Goal: Task Accomplishment & Management: Manage account settings

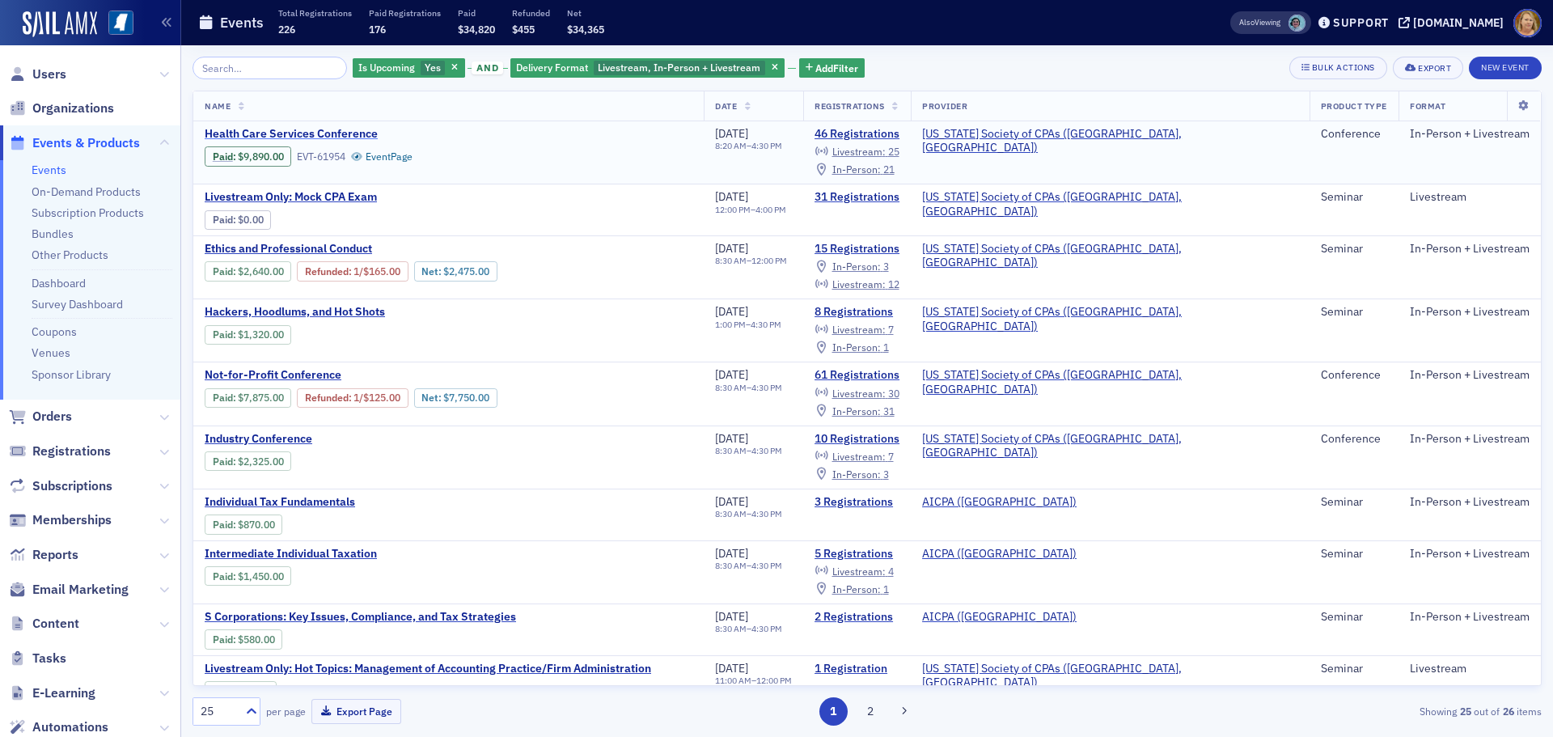
click at [335, 129] on span "Health Care Services Conference" at bounding box center [341, 134] width 272 height 15
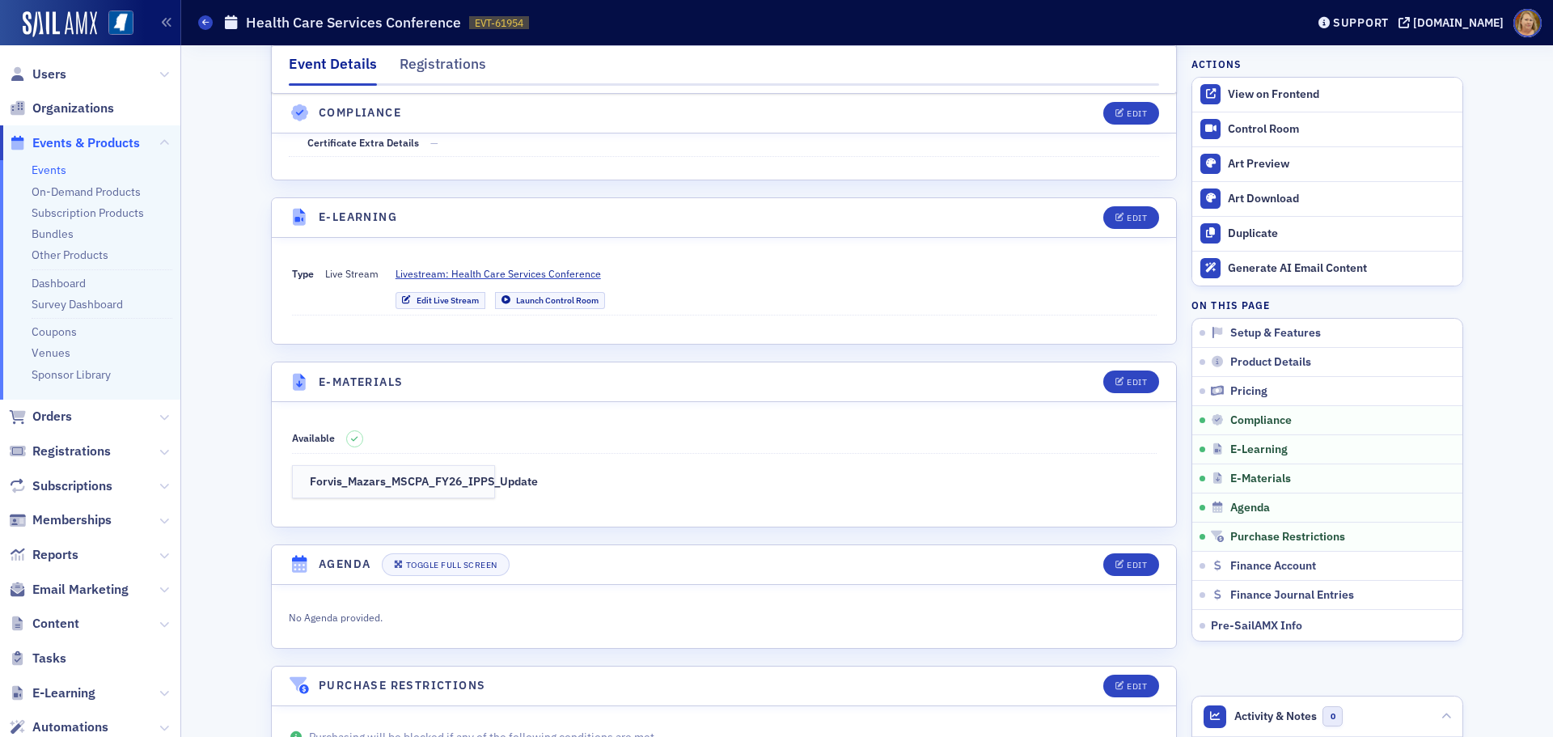
scroll to position [3155, 0]
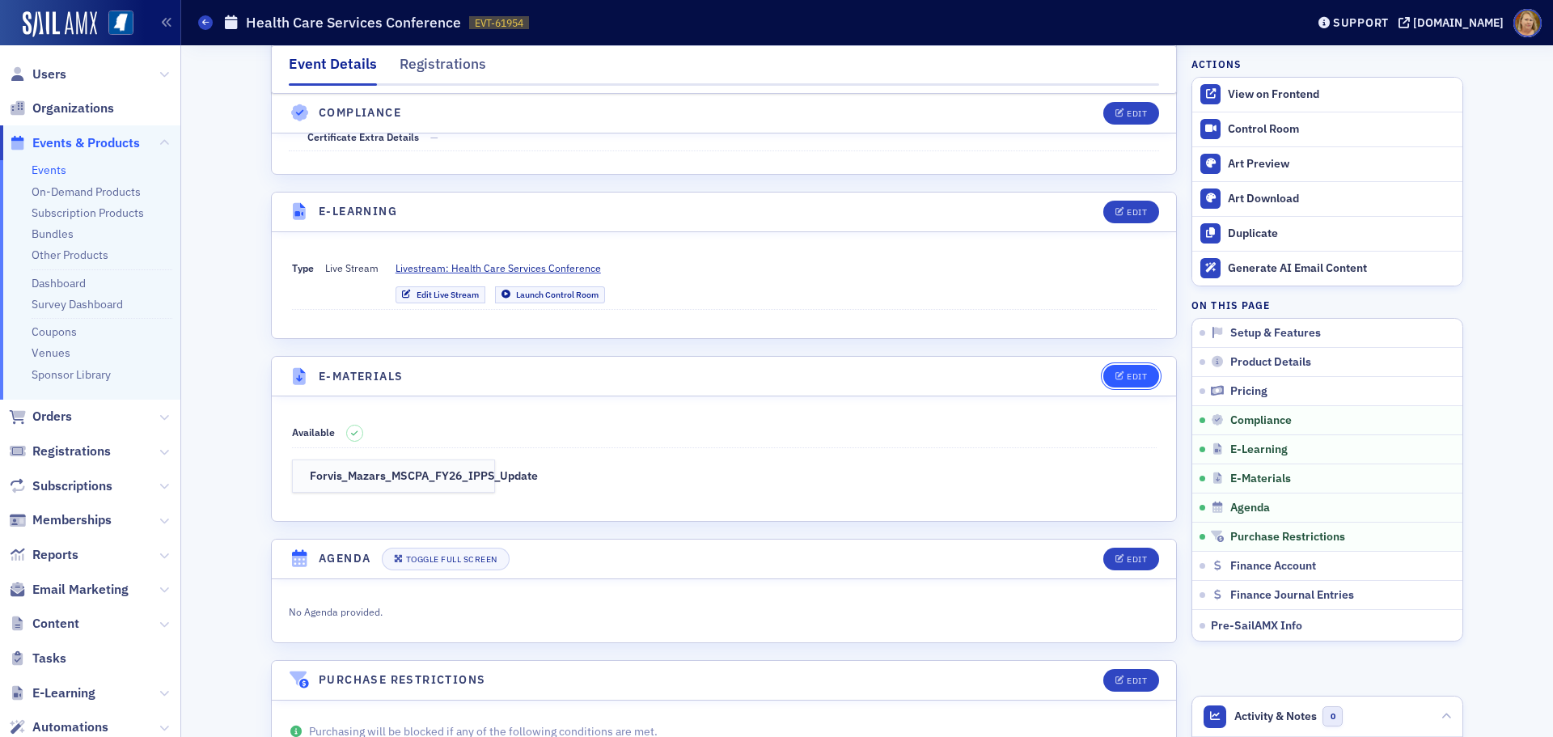
click at [1119, 372] on span "Edit" at bounding box center [1132, 376] width 32 height 9
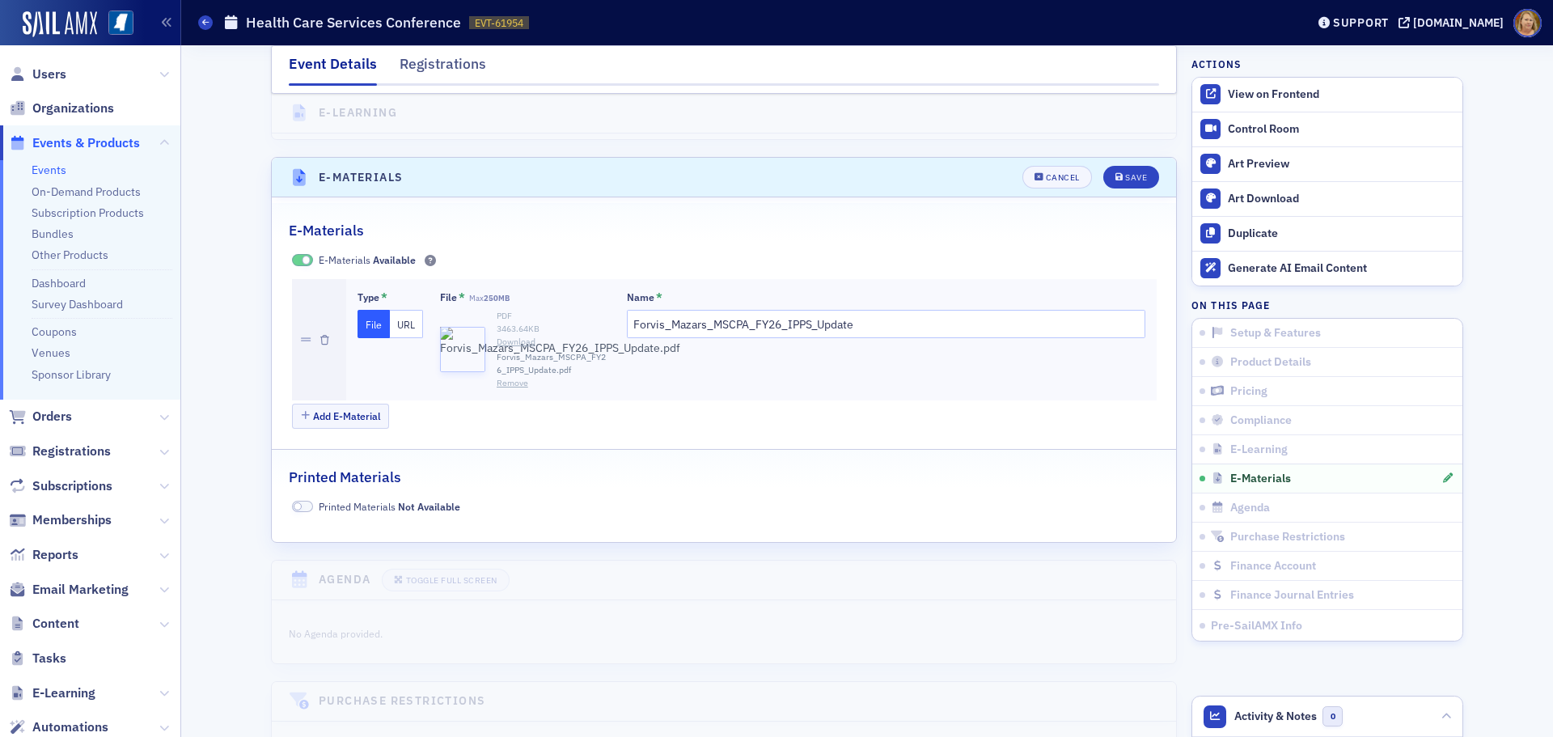
scroll to position [3355, 0]
click at [369, 403] on button "Add E-Material" at bounding box center [341, 415] width 98 height 25
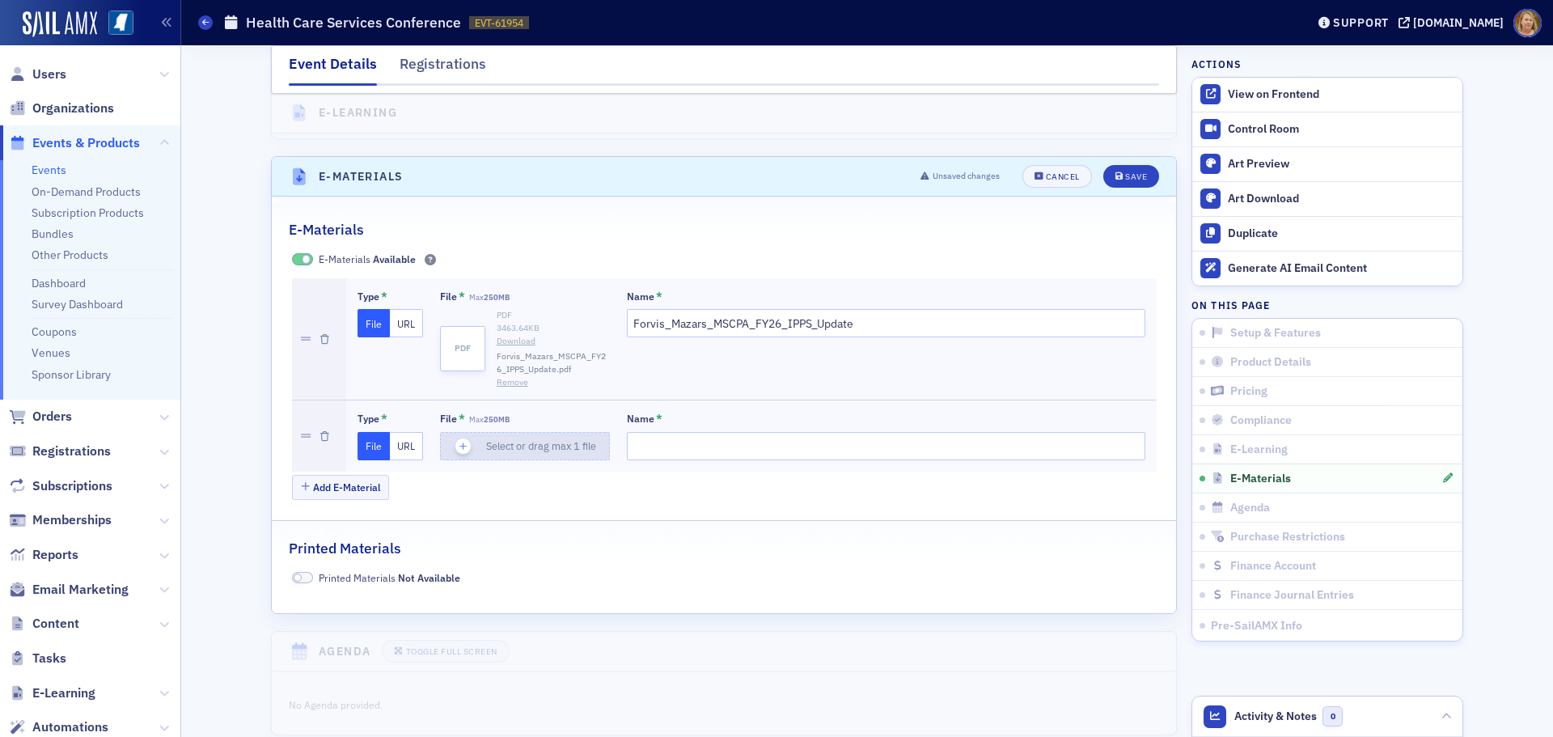
click at [456, 439] on icon "button" at bounding box center [463, 446] width 15 height 15
type input "[PERSON_NAME]-MSCPA [DATE] Medicaid Presentation"
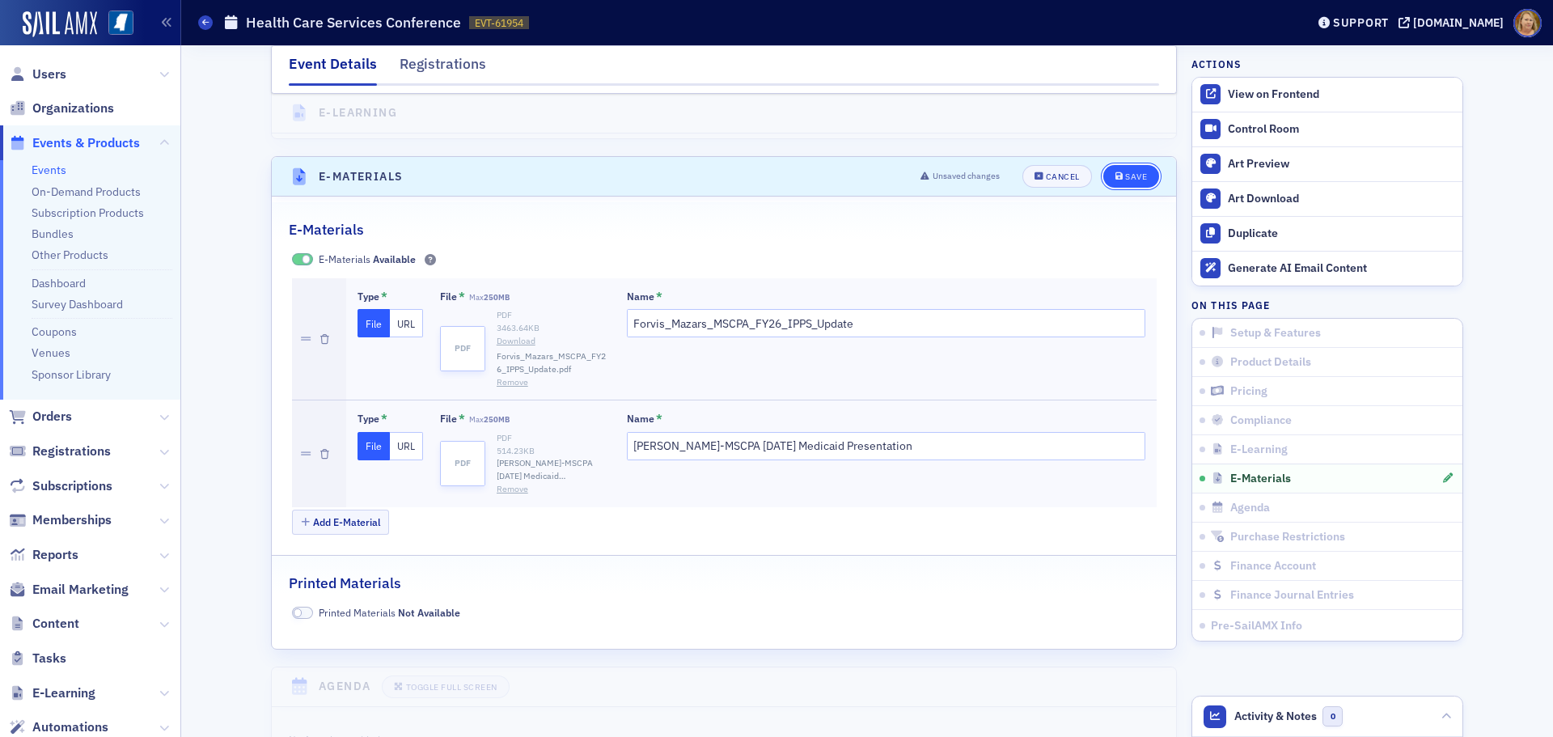
click at [1119, 165] on button "Save" at bounding box center [1132, 176] width 56 height 23
